Goal: Task Accomplishment & Management: Complete application form

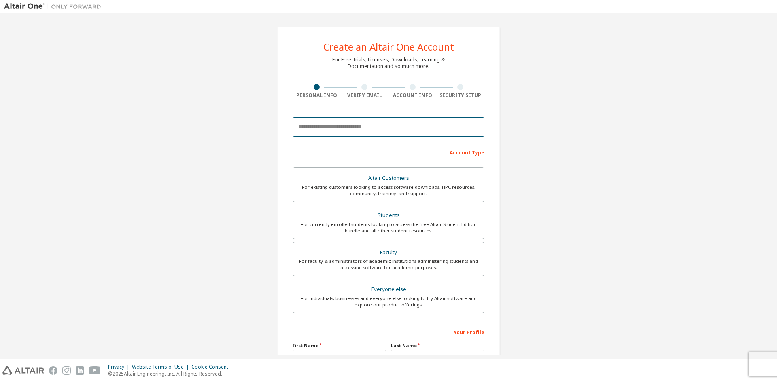
click at [408, 127] on input "email" at bounding box center [389, 126] width 192 height 19
type input "**********"
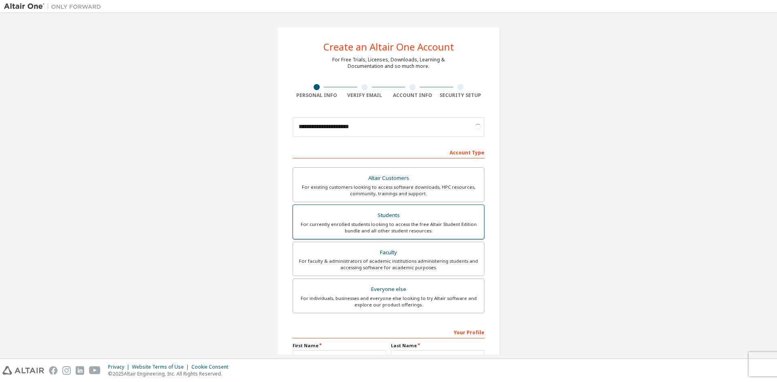
click at [446, 223] on div "For currently enrolled students looking to access the free Altair Student Editi…" at bounding box center [388, 227] width 181 height 13
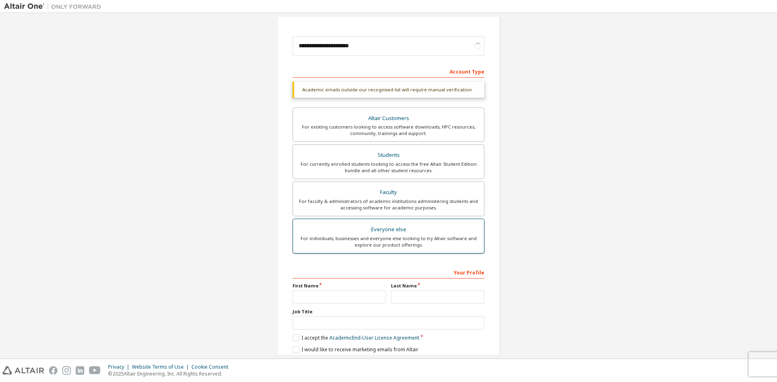
scroll to position [112, 0]
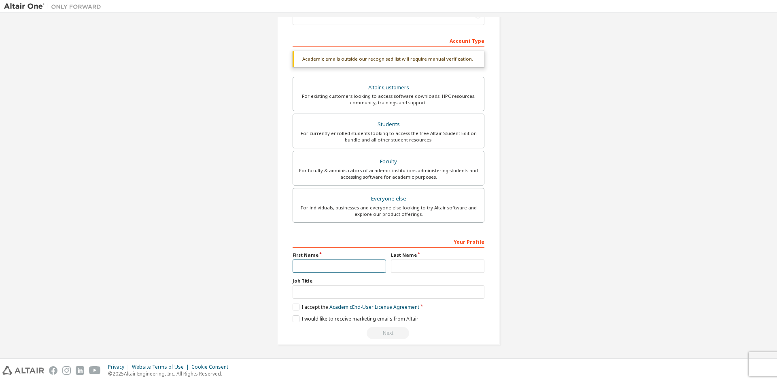
click at [370, 261] on input "text" at bounding box center [339, 266] width 93 height 13
click at [346, 265] on input "text" at bounding box center [339, 266] width 93 height 13
type input "***"
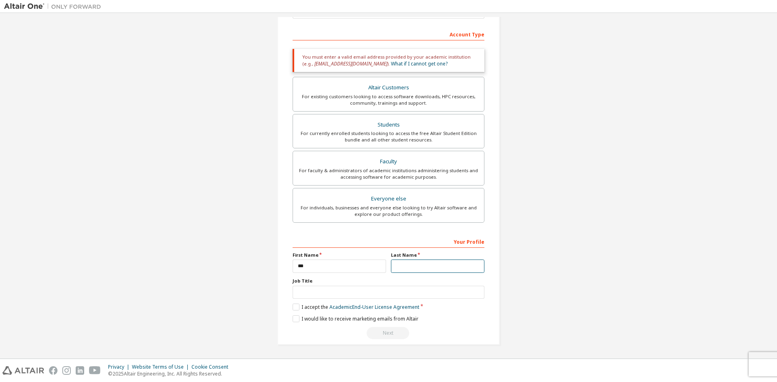
click at [402, 266] on input "text" at bounding box center [437, 266] width 93 height 13
type input "*****"
click at [293, 308] on label "I accept the Academic End-User License Agreement" at bounding box center [356, 307] width 127 height 7
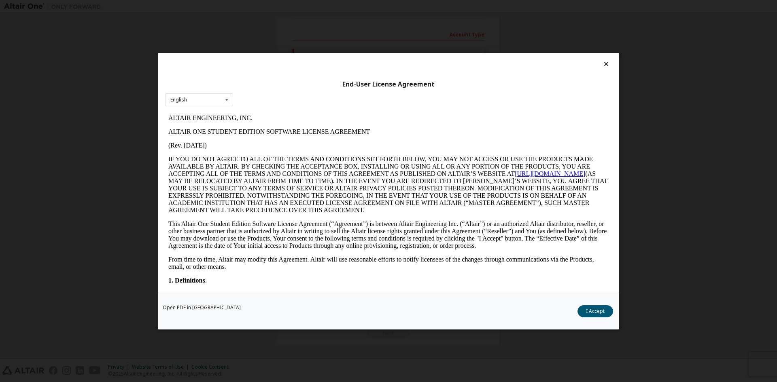
scroll to position [0, 0]
click at [600, 310] on button "I Accept" at bounding box center [596, 311] width 36 height 12
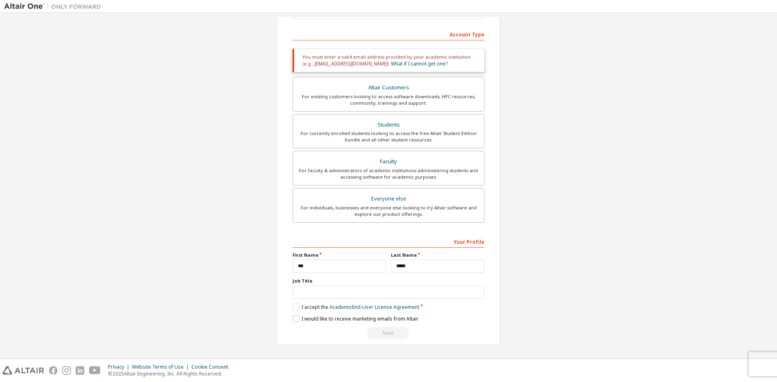
click at [293, 318] on label "I would like to receive marketing emails from Altair" at bounding box center [356, 319] width 126 height 7
click at [393, 337] on div "Next" at bounding box center [389, 333] width 192 height 12
click at [316, 290] on input "text" at bounding box center [389, 292] width 192 height 13
type input "*"
click at [314, 268] on input "***" at bounding box center [339, 266] width 93 height 13
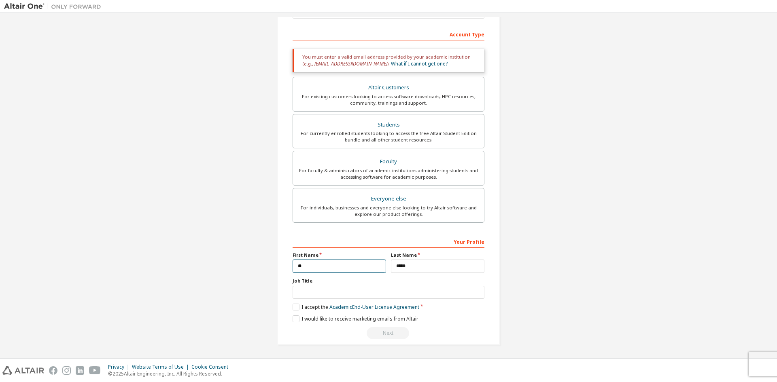
type input "*"
click at [423, 265] on input "*****" at bounding box center [437, 266] width 93 height 13
type input "*"
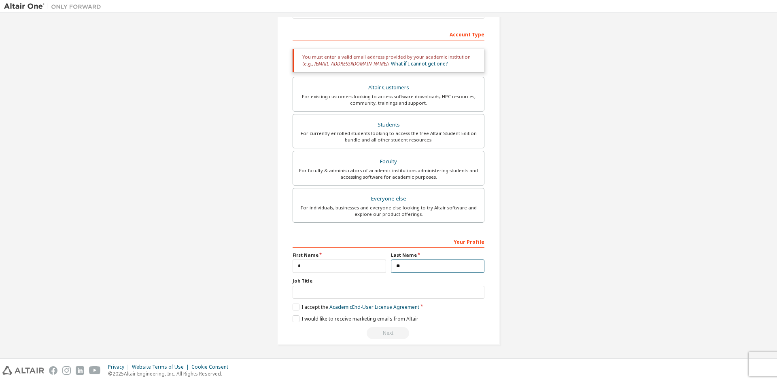
type input "**"
click at [400, 336] on div "Next" at bounding box center [389, 333] width 192 height 12
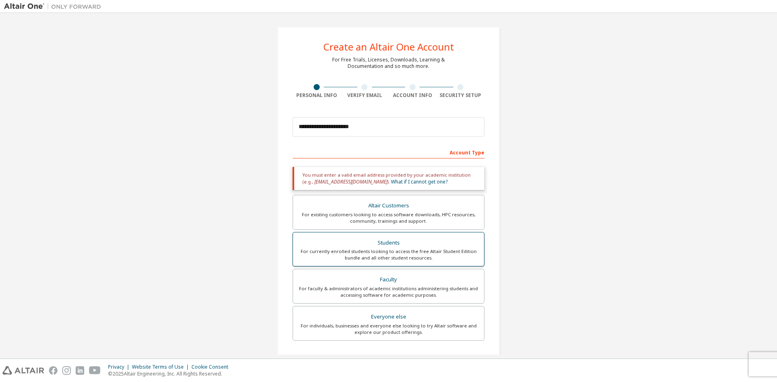
click at [406, 245] on div "Students" at bounding box center [388, 243] width 181 height 11
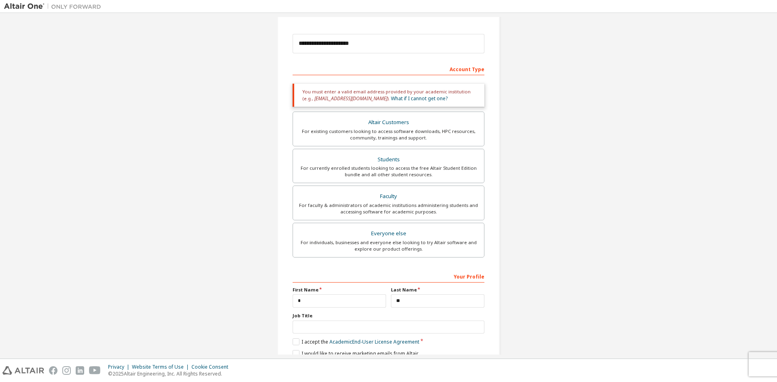
scroll to position [118, 0]
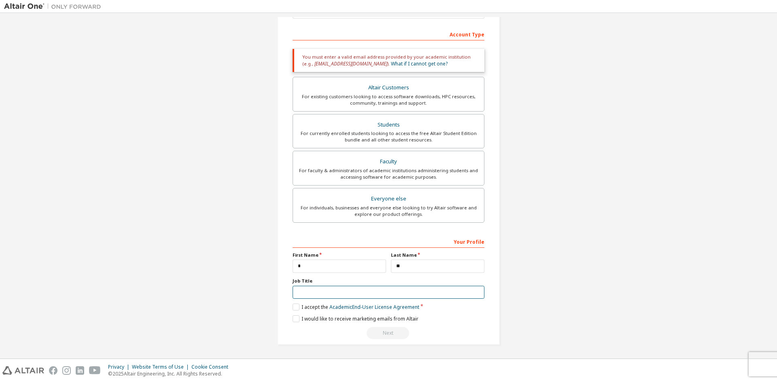
click at [335, 294] on input "text" at bounding box center [389, 292] width 192 height 13
type input "**"
click at [391, 335] on div "Next" at bounding box center [389, 333] width 192 height 12
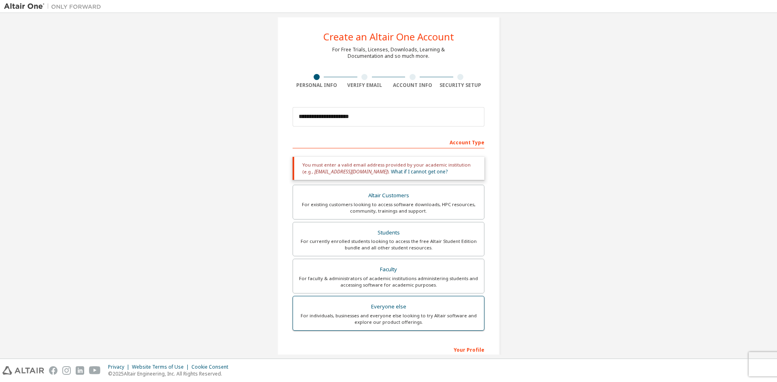
scroll to position [0, 0]
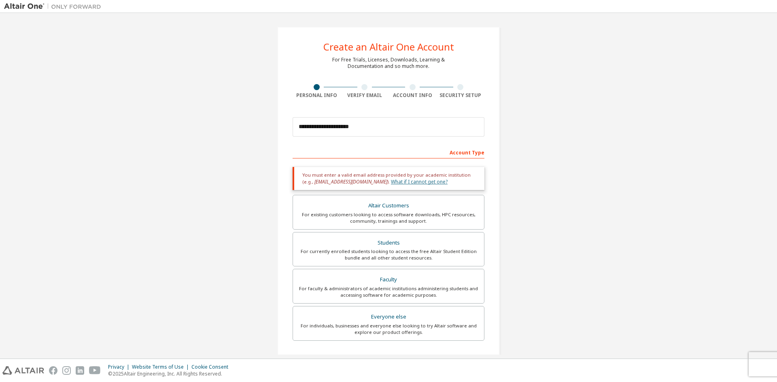
click at [392, 184] on link "What if I cannot get one?" at bounding box center [419, 181] width 57 height 7
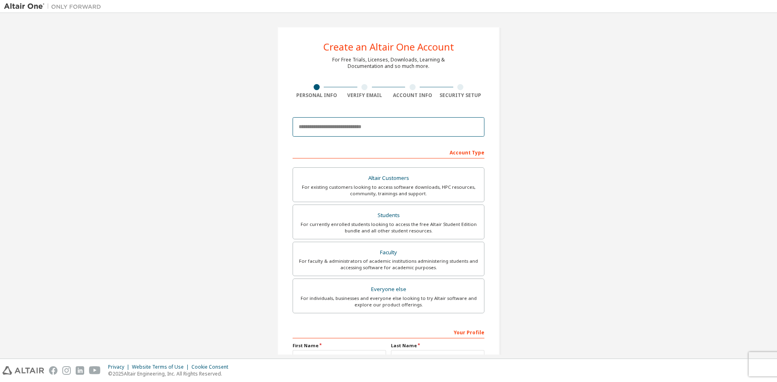
click at [376, 131] on input "email" at bounding box center [389, 126] width 192 height 19
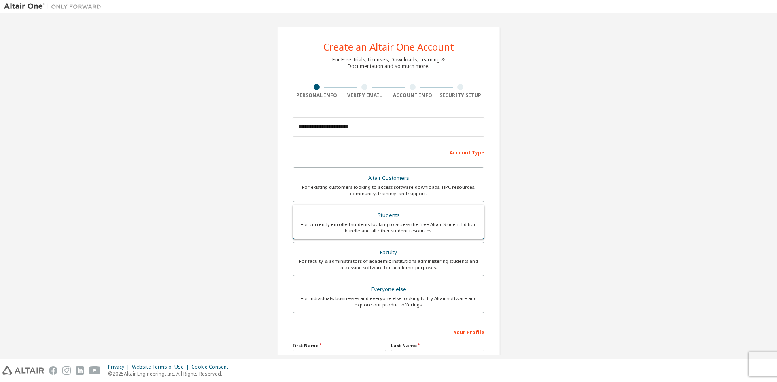
click at [393, 216] on div "Students" at bounding box center [388, 215] width 181 height 11
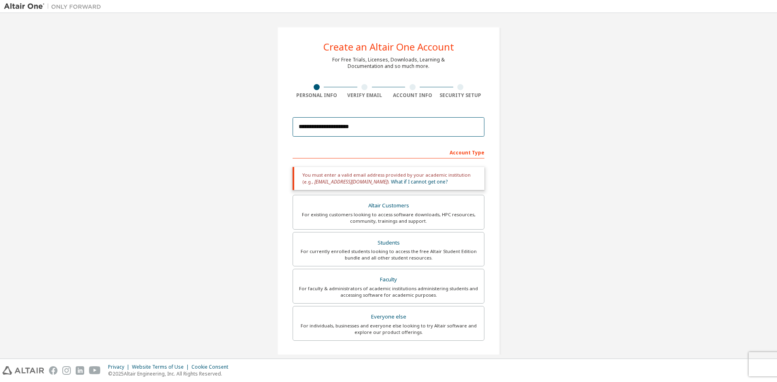
click at [371, 128] on input "**********" at bounding box center [389, 126] width 192 height 19
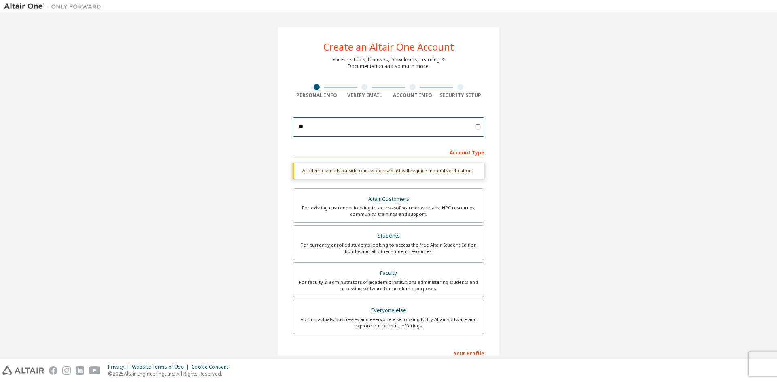
type input "*"
type input "**********"
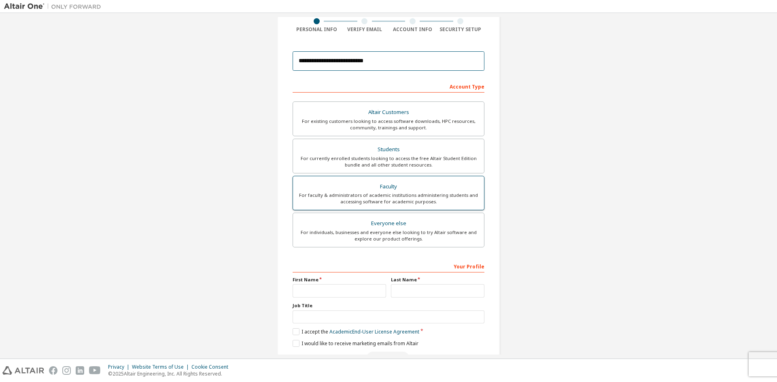
scroll to position [91, 0]
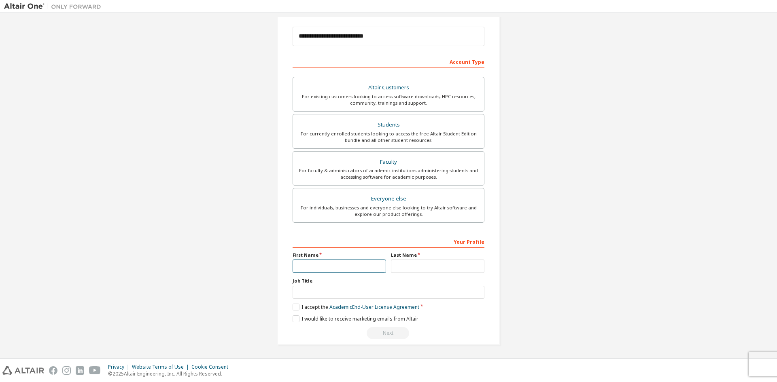
click at [372, 268] on input "text" at bounding box center [339, 266] width 93 height 13
type input "*"
click at [434, 270] on input "text" at bounding box center [437, 266] width 93 height 13
type input "**"
click at [431, 299] on input "text" at bounding box center [389, 292] width 192 height 13
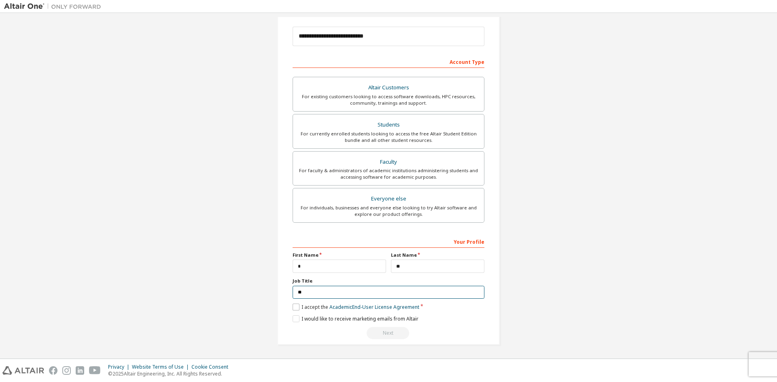
type input "**"
click at [295, 309] on label "I accept the Academic End-User License Agreement" at bounding box center [356, 307] width 127 height 7
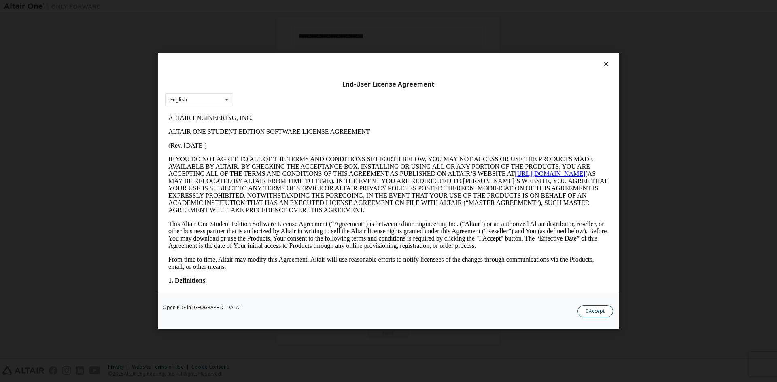
scroll to position [0, 0]
click at [588, 317] on button "I Accept" at bounding box center [596, 311] width 36 height 12
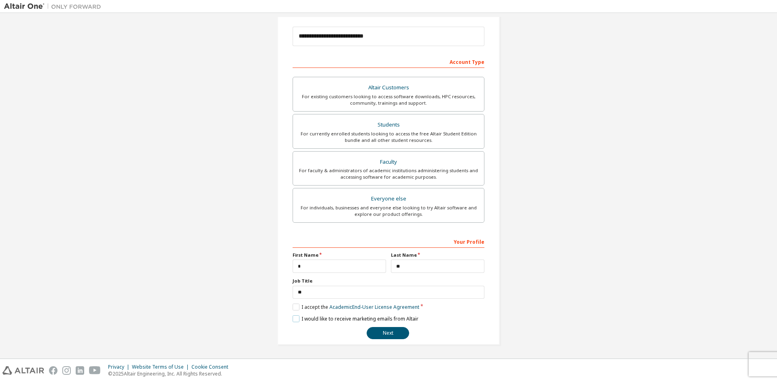
click at [297, 319] on label "I would like to receive marketing emails from Altair" at bounding box center [356, 319] width 126 height 7
click at [391, 331] on button "Next" at bounding box center [388, 333] width 42 height 12
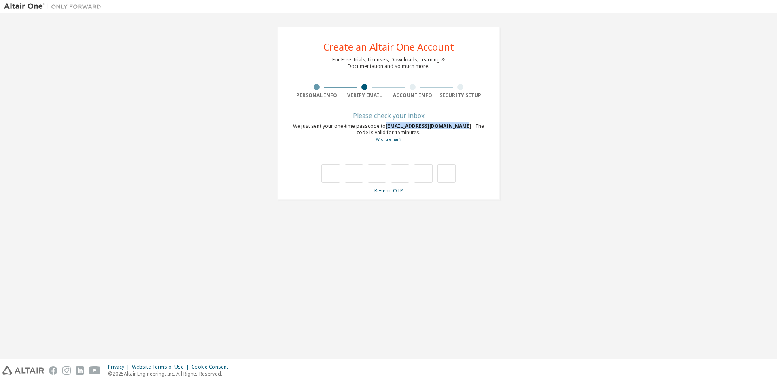
drag, startPoint x: 385, startPoint y: 126, endPoint x: 459, endPoint y: 125, distance: 74.1
click at [459, 125] on div "We just sent your one-time passcode to s11216009@gmail.cyut.edu.tw . The code i…" at bounding box center [389, 133] width 192 height 20
copy div "s11216009@gmail.cyut.edu.tw"
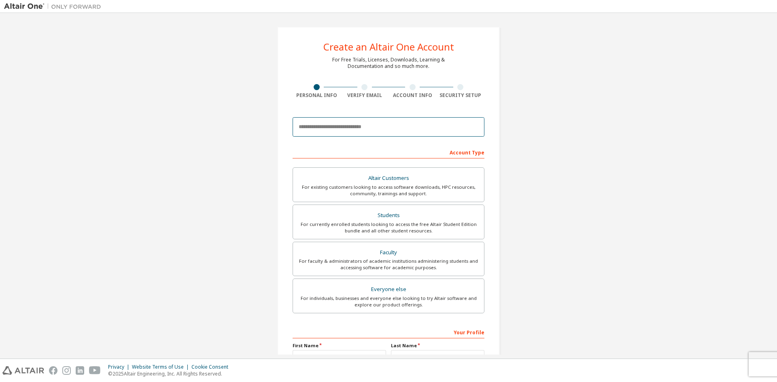
click at [324, 123] on input "email" at bounding box center [389, 126] width 192 height 19
paste input "**********"
type input "**********"
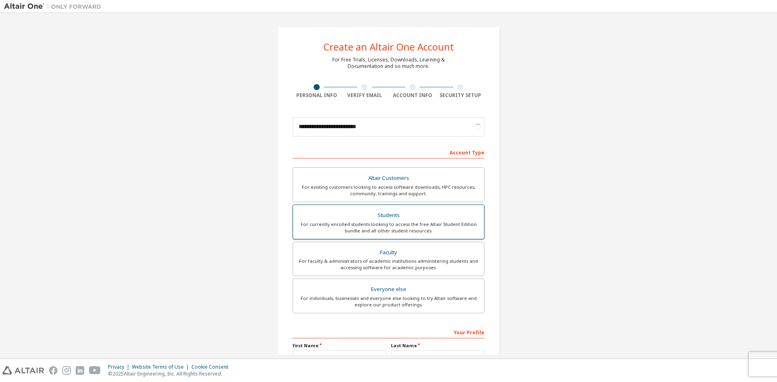
click at [398, 229] on div "For currently enrolled students looking to access the free Altair Student Editi…" at bounding box center [388, 227] width 181 height 13
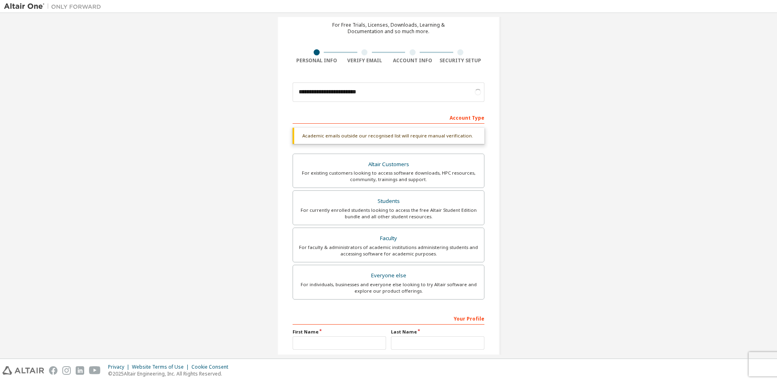
scroll to position [112, 0]
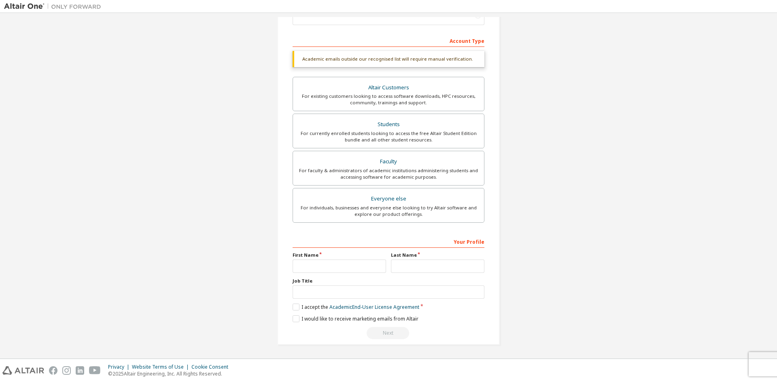
click at [352, 259] on div "First Name" at bounding box center [339, 262] width 98 height 21
click at [351, 265] on input "text" at bounding box center [339, 266] width 93 height 13
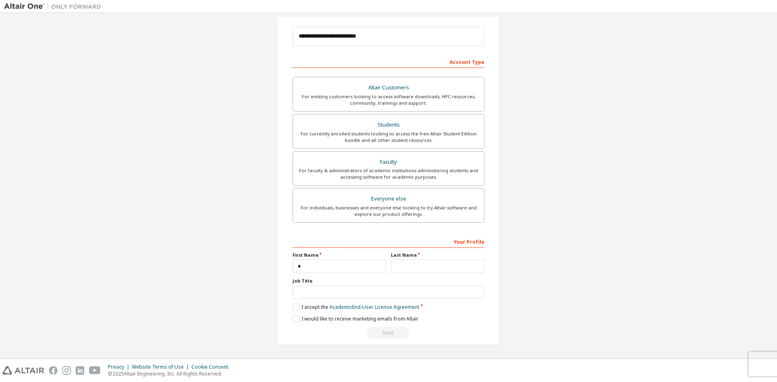
click at [323, 259] on div "First Name *" at bounding box center [339, 262] width 98 height 21
click at [325, 266] on input "*" at bounding box center [339, 266] width 93 height 13
type input "*"
click at [419, 267] on input "text" at bounding box center [437, 266] width 93 height 13
type input "**"
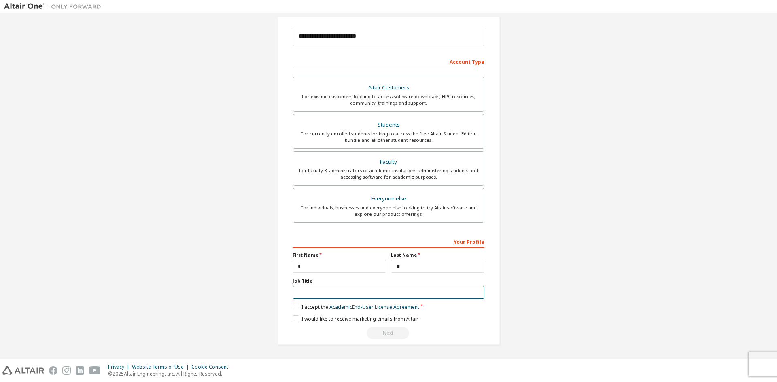
click at [363, 289] on input "text" at bounding box center [389, 292] width 192 height 13
type input "**"
click at [293, 308] on label "I accept the Academic End-User License Agreement" at bounding box center [356, 307] width 127 height 7
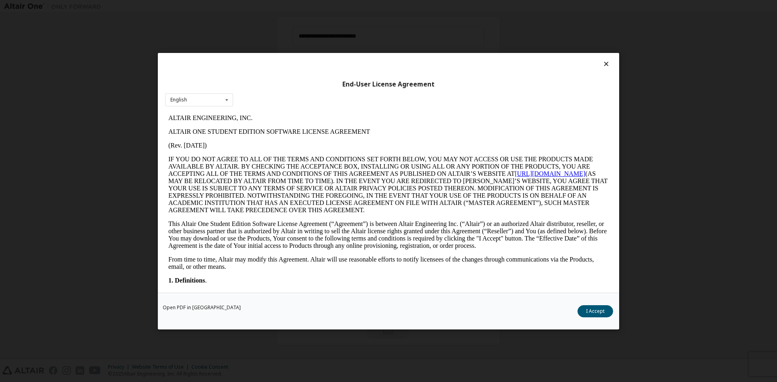
scroll to position [0, 0]
click at [593, 309] on button "I Accept" at bounding box center [596, 311] width 36 height 12
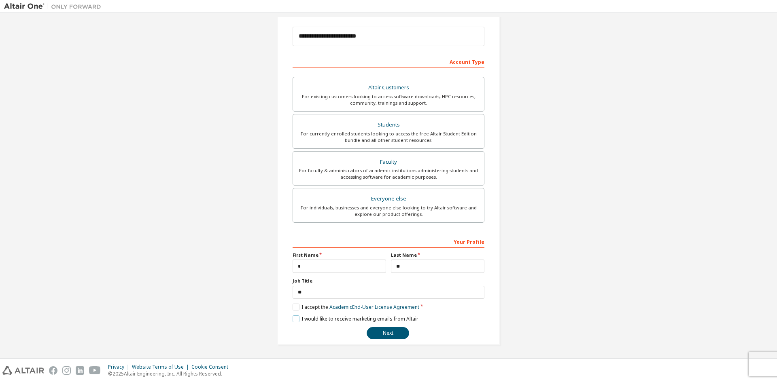
click at [293, 321] on label "I would like to receive marketing emails from Altair" at bounding box center [356, 319] width 126 height 7
click at [429, 267] on input "**" at bounding box center [437, 266] width 93 height 13
type input "**"
click at [398, 293] on input "**" at bounding box center [389, 292] width 192 height 13
type input "**"
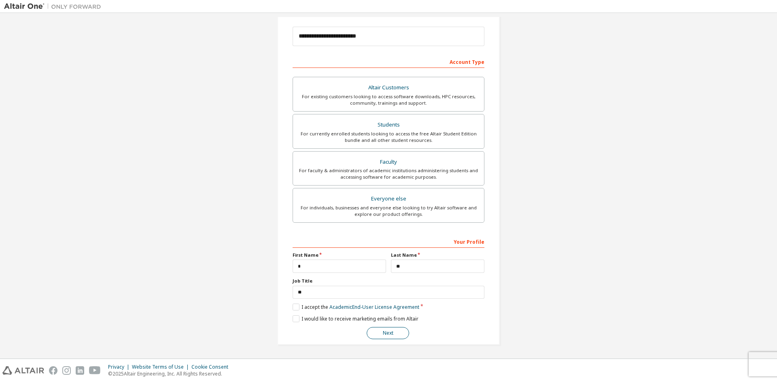
click at [391, 336] on button "Next" at bounding box center [388, 333] width 42 height 12
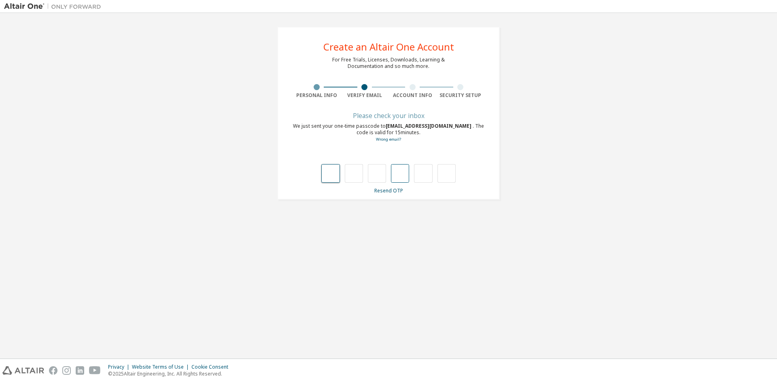
type input "*"
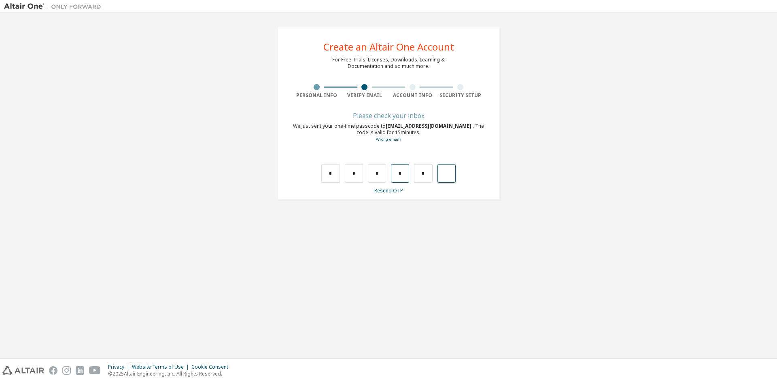
type input "*"
click at [317, 176] on div "Wrong code. Please try again" at bounding box center [389, 165] width 192 height 35
click at [330, 175] on input "text" at bounding box center [330, 173] width 18 height 19
type input "*"
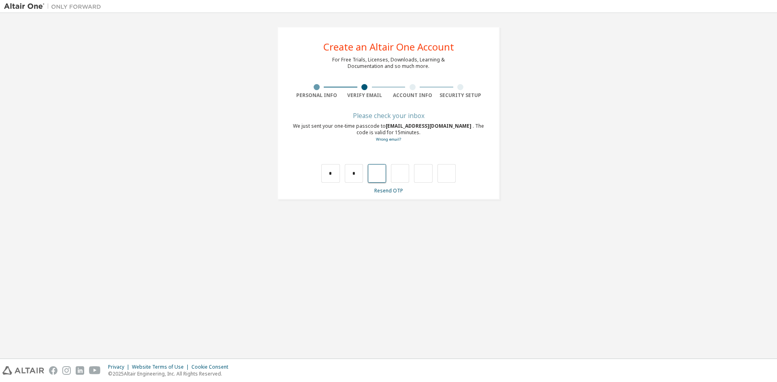
type input "*"
click at [331, 176] on input "text" at bounding box center [330, 173] width 18 height 19
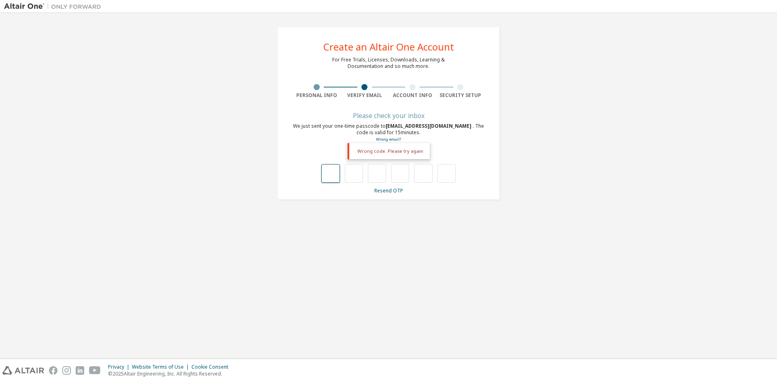
type input "*"
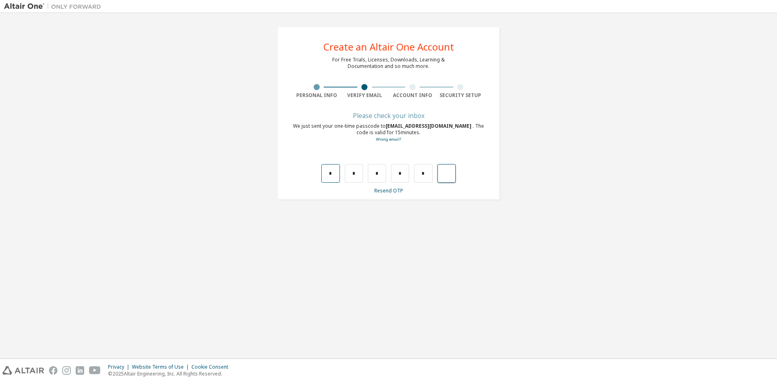
type input "*"
click at [325, 176] on input "text" at bounding box center [330, 173] width 18 height 19
type input "*"
click at [358, 171] on input "*" at bounding box center [354, 173] width 18 height 19
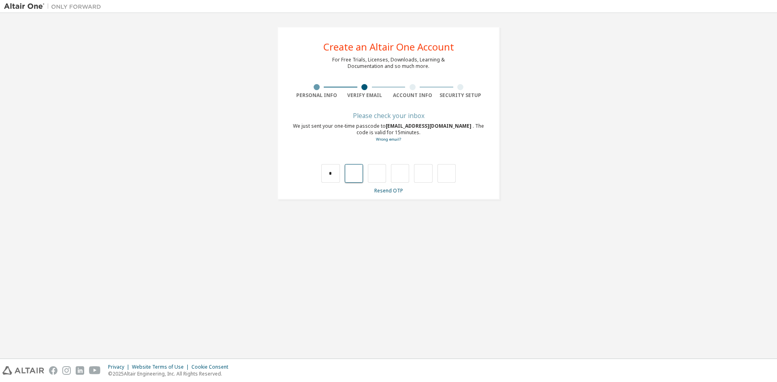
type input "*"
click at [401, 174] on input "*" at bounding box center [400, 173] width 18 height 19
type input "*"
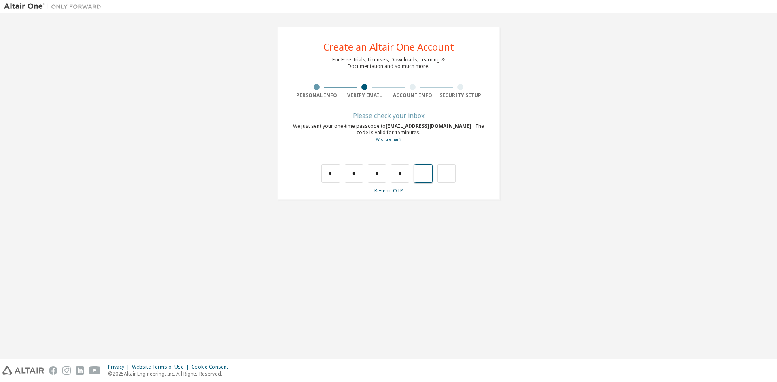
type input "*"
click at [444, 176] on div "*" at bounding box center [441, 173] width 18 height 19
click at [444, 175] on input "text" at bounding box center [447, 173] width 18 height 19
type input "*"
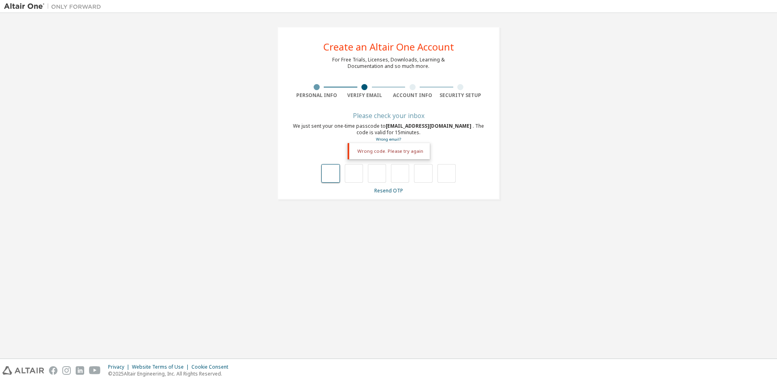
click at [332, 169] on input "text" at bounding box center [330, 173] width 18 height 19
type input "*"
click at [361, 174] on input "*" at bounding box center [354, 173] width 18 height 19
type input "*"
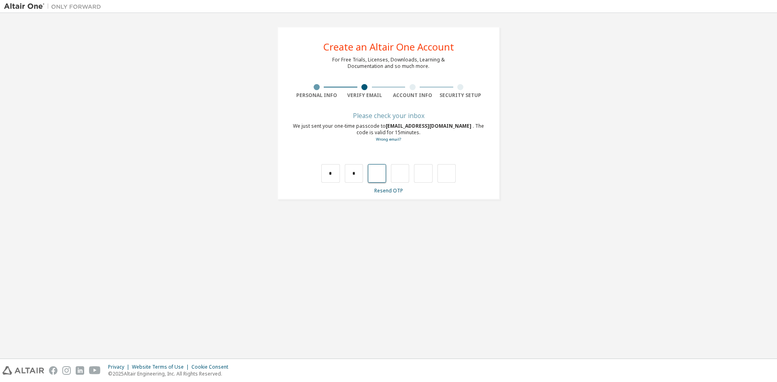
type input "*"
click at [405, 175] on input "*" at bounding box center [400, 173] width 18 height 19
click at [406, 175] on input "text" at bounding box center [400, 173] width 18 height 19
type input "*"
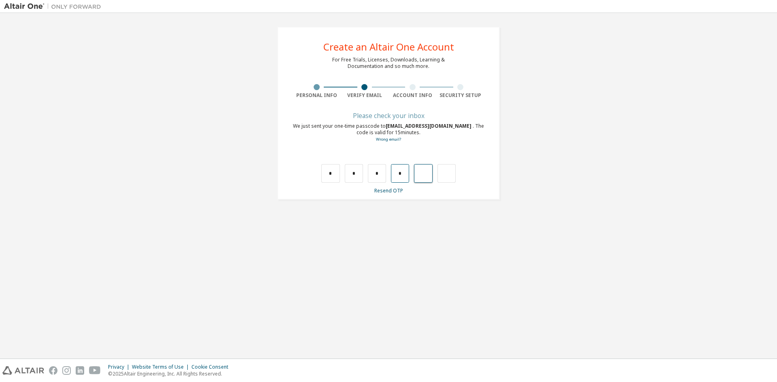
type input "*"
click at [430, 178] on input "*" at bounding box center [423, 173] width 18 height 19
click at [427, 183] on div "Please check your inbox We just sent your one-time passcode to s11216009@gm.cyu…" at bounding box center [389, 153] width 192 height 81
click at [424, 172] on input "text" at bounding box center [423, 173] width 18 height 19
click at [452, 177] on input "text" at bounding box center [447, 173] width 18 height 19
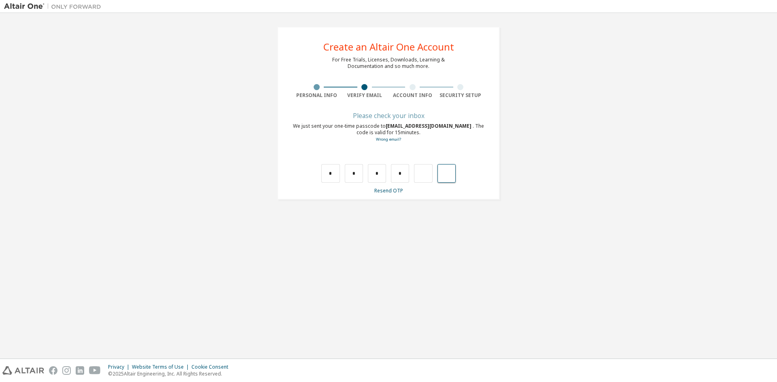
type input "*"
click at [421, 174] on div at bounding box center [418, 173] width 18 height 19
click at [331, 173] on input "text" at bounding box center [330, 173] width 18 height 19
click at [402, 153] on div "Wrong code. Please try again" at bounding box center [389, 151] width 82 height 16
click at [326, 177] on input "text" at bounding box center [330, 173] width 18 height 19
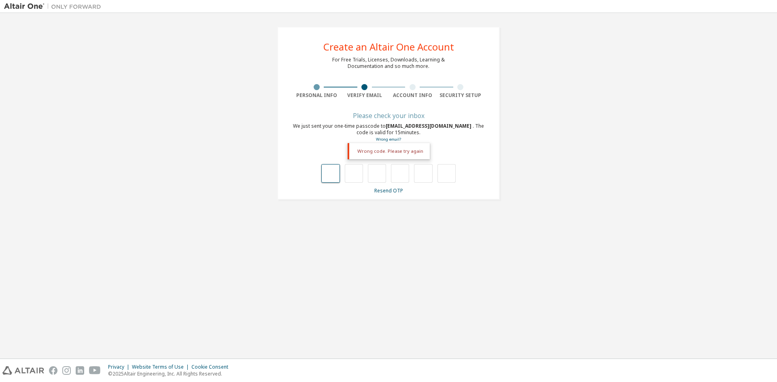
type input "*"
click at [354, 174] on input "*" at bounding box center [354, 173] width 18 height 19
click at [358, 174] on input "*" at bounding box center [354, 173] width 18 height 19
type input "*"
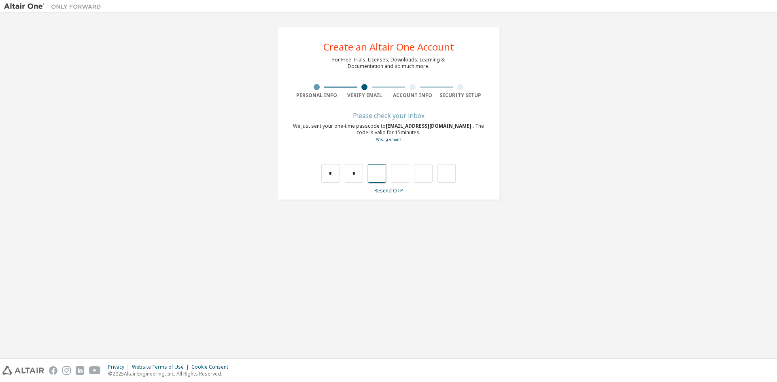
type input "*"
click at [409, 173] on input "*" at bounding box center [400, 173] width 18 height 19
type input "*"
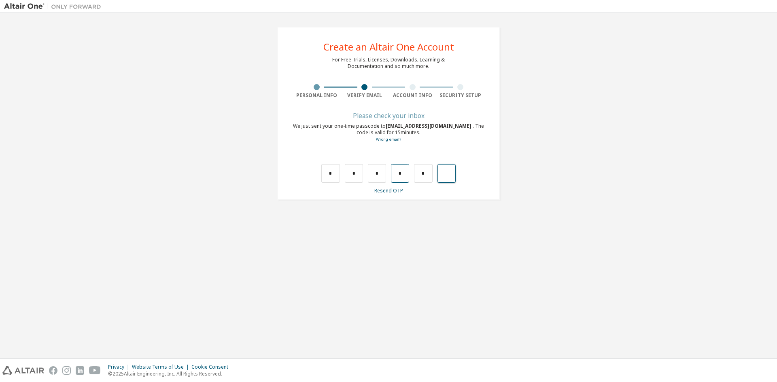
type input "*"
click at [333, 169] on input "text" at bounding box center [330, 173] width 18 height 19
type input "*"
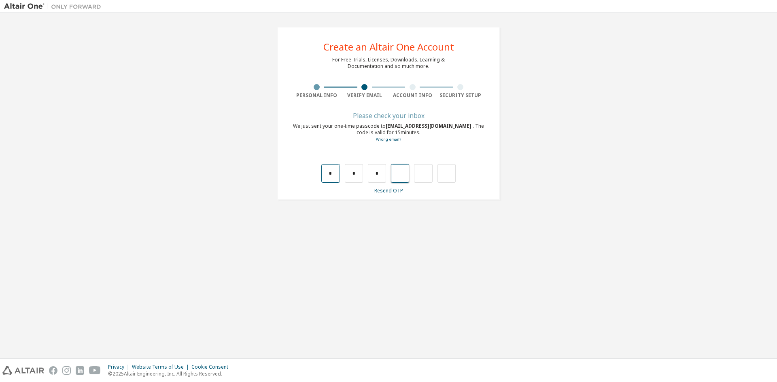
type input "*"
